Goal: Use online tool/utility: Utilize a website feature to perform a specific function

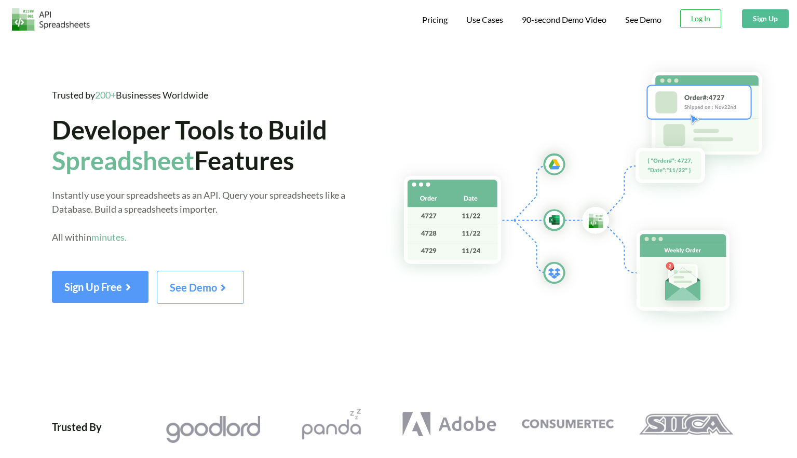
scroll to position [0, 2]
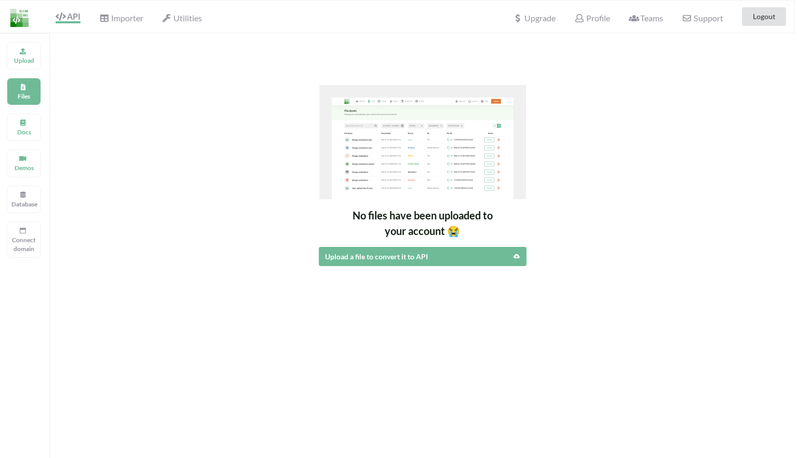
click at [402, 260] on div "Upload a file to convert it to API" at bounding box center [397, 256] width 145 height 11
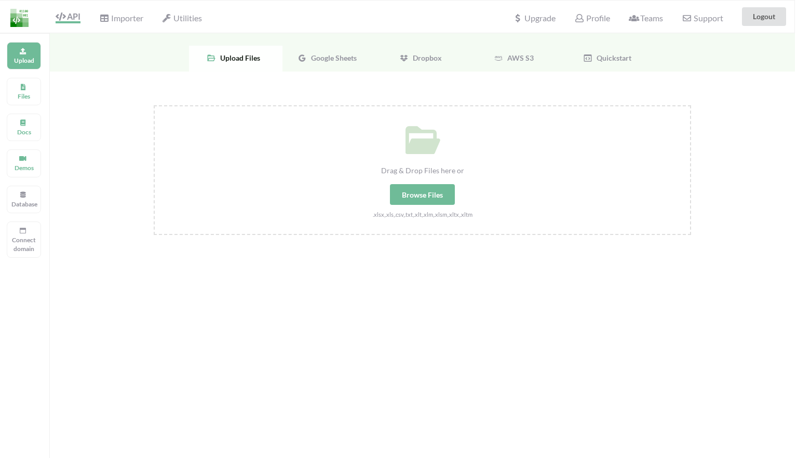
click at [328, 58] on span "Google Sheets" at bounding box center [332, 57] width 50 height 9
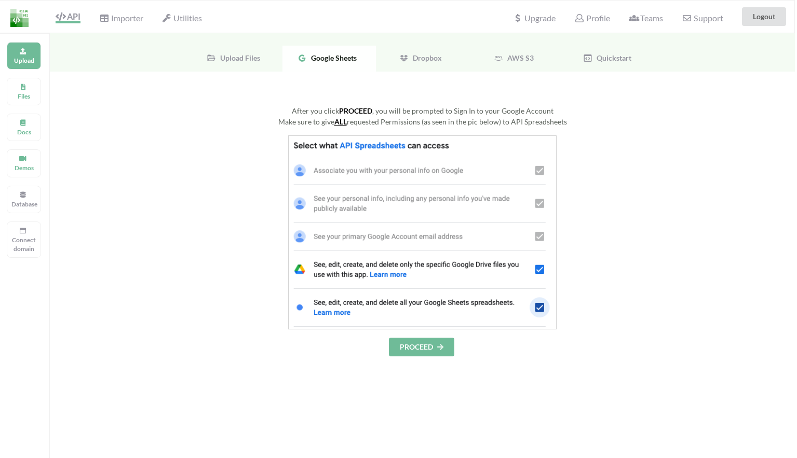
click at [432, 347] on button "PROCEED" at bounding box center [421, 347] width 65 height 19
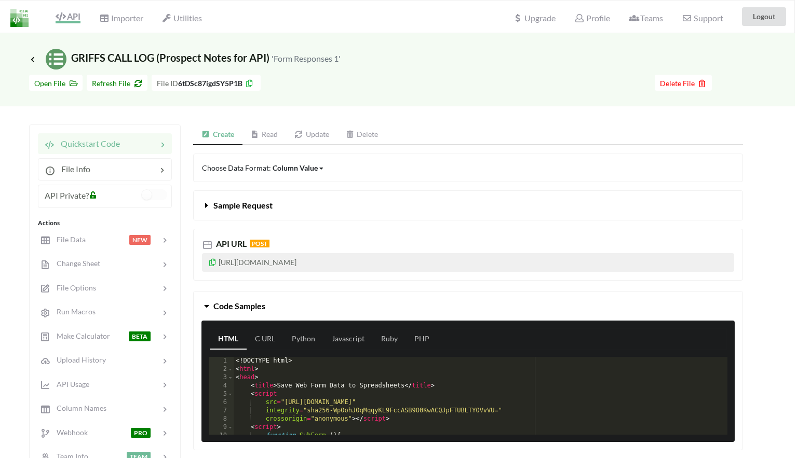
drag, startPoint x: 411, startPoint y: 260, endPoint x: 218, endPoint y: 264, distance: 193.1
click at [218, 264] on p "[URL][DOMAIN_NAME]" at bounding box center [468, 262] width 532 height 19
copy p "[URL][DOMAIN_NAME]"
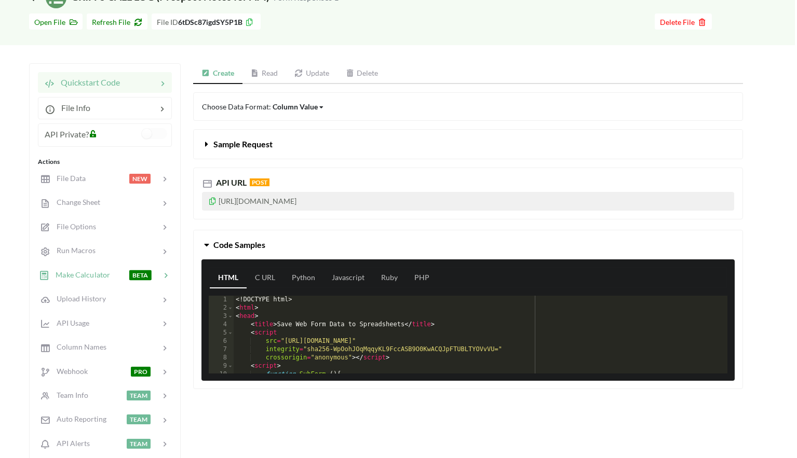
scroll to position [53, 2]
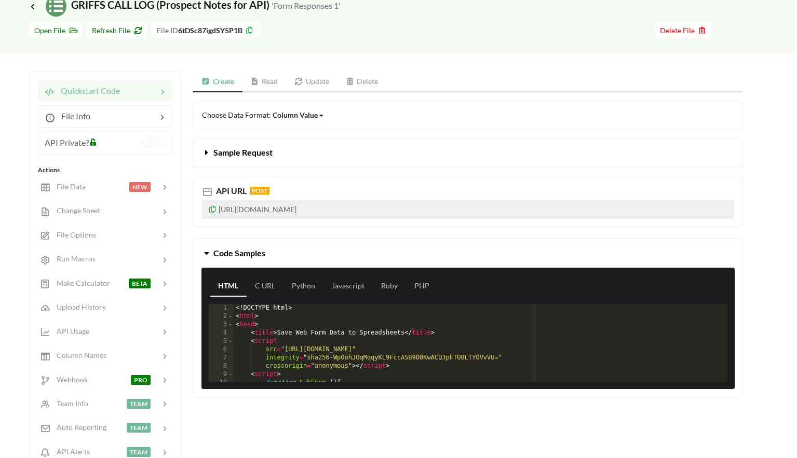
click at [265, 81] on link "Read" at bounding box center [264, 82] width 44 height 21
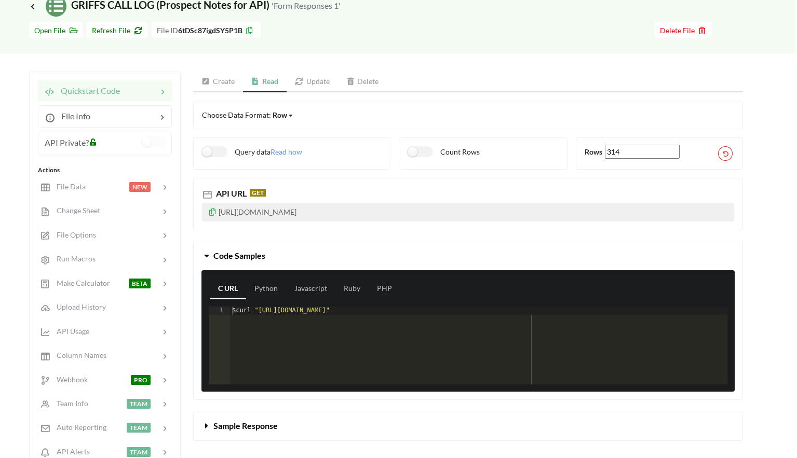
click at [228, 81] on link "Create" at bounding box center [218, 82] width 50 height 21
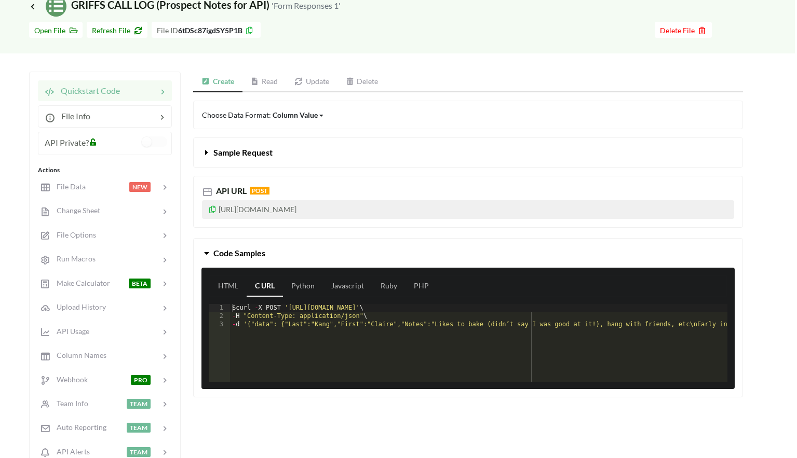
click at [203, 154] on icon at bounding box center [207, 150] width 10 height 8
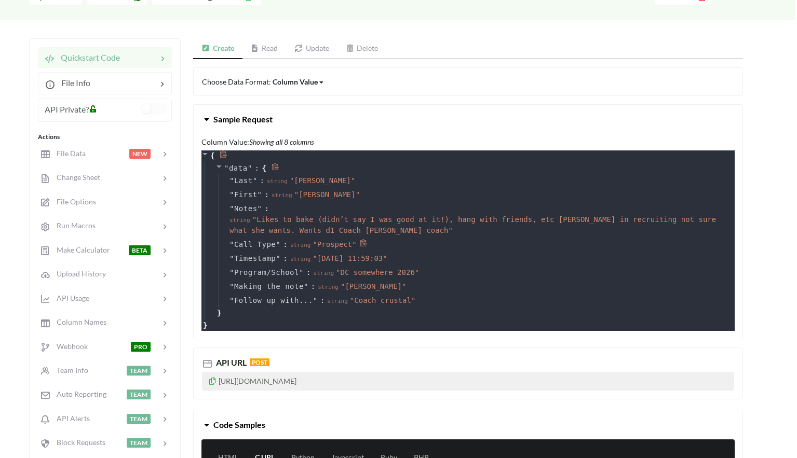
scroll to position [85, 2]
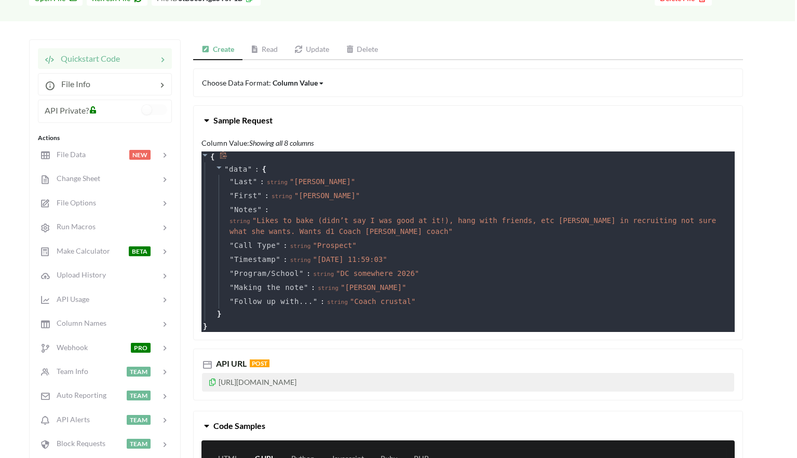
click at [216, 153] on div at bounding box center [221, 157] width 15 height 11
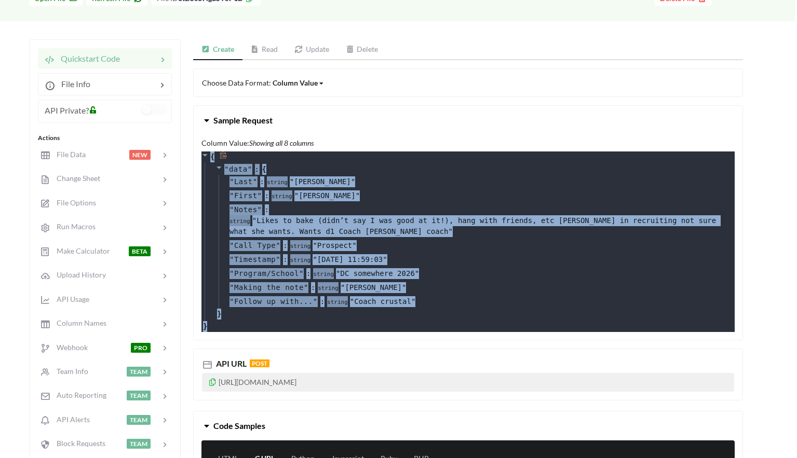
drag, startPoint x: 245, startPoint y: 161, endPoint x: 376, endPoint y: 328, distance: 212.6
click at [376, 329] on div "{ " data " : { " Last " : string " [PERSON_NAME] " " First " : string " Claire …" at bounding box center [467, 242] width 533 height 181
copy div "{ " data " : { " Last " : string " [PERSON_NAME] " " First " : string " Claire …"
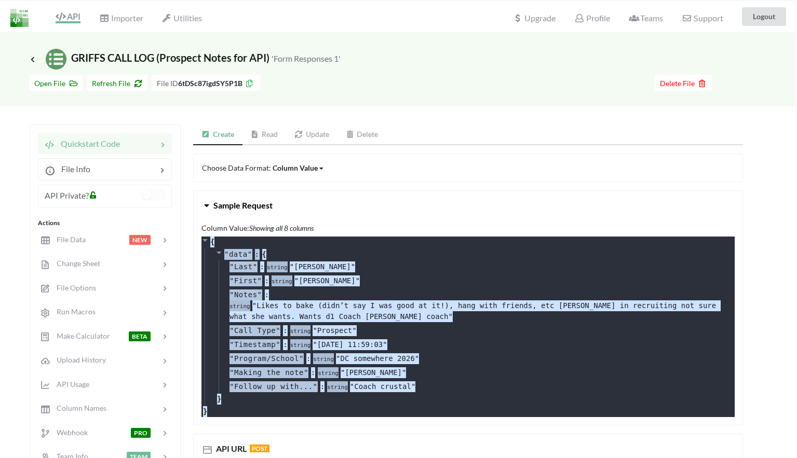
scroll to position [0, 2]
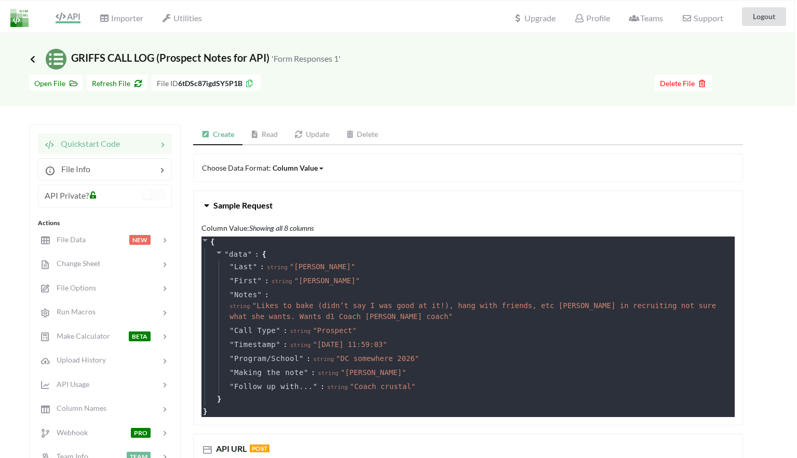
click at [32, 58] on icon at bounding box center [32, 59] width 9 height 8
